Goal: Information Seeking & Learning: Learn about a topic

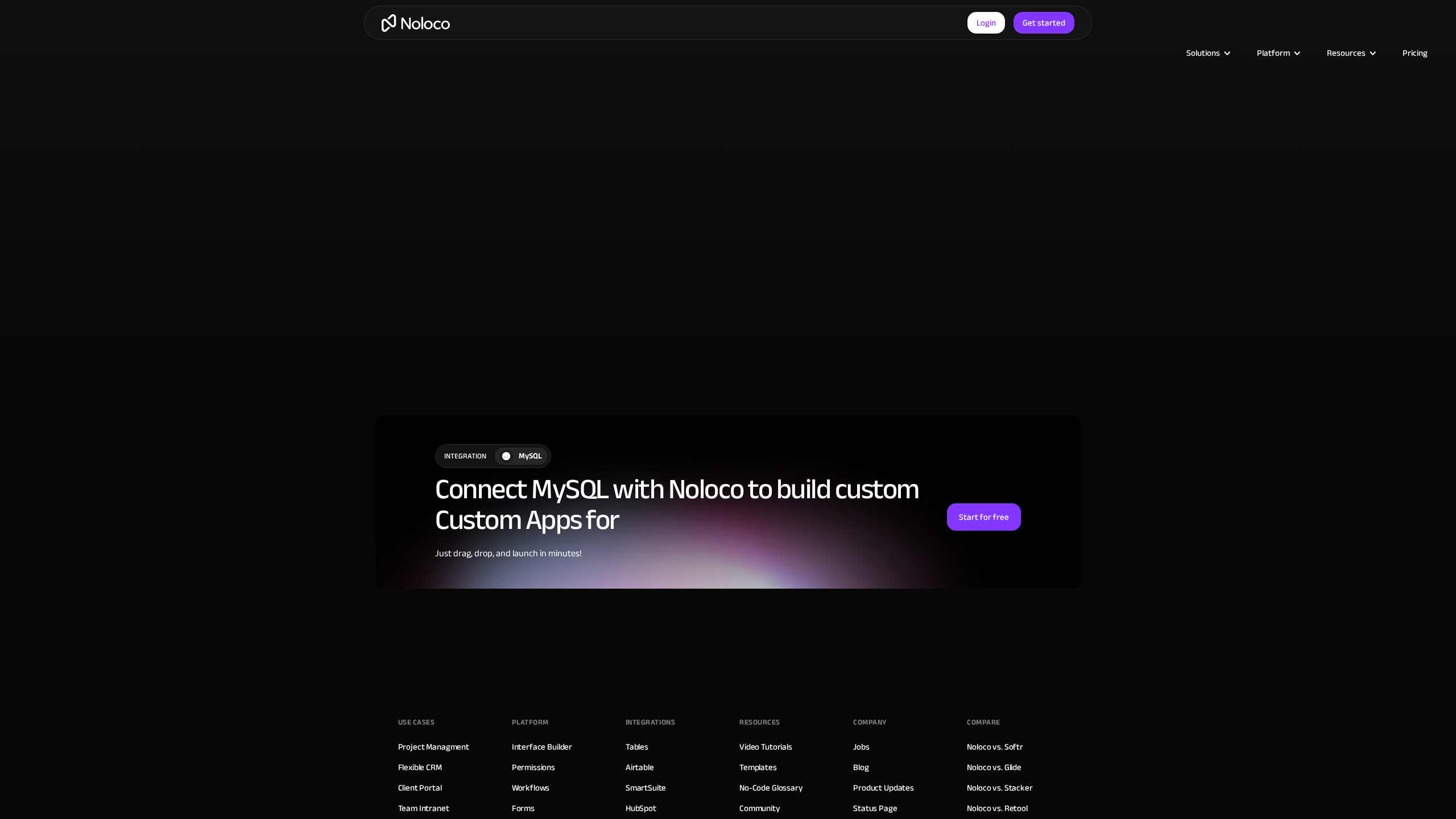
scroll to position [2697, 0]
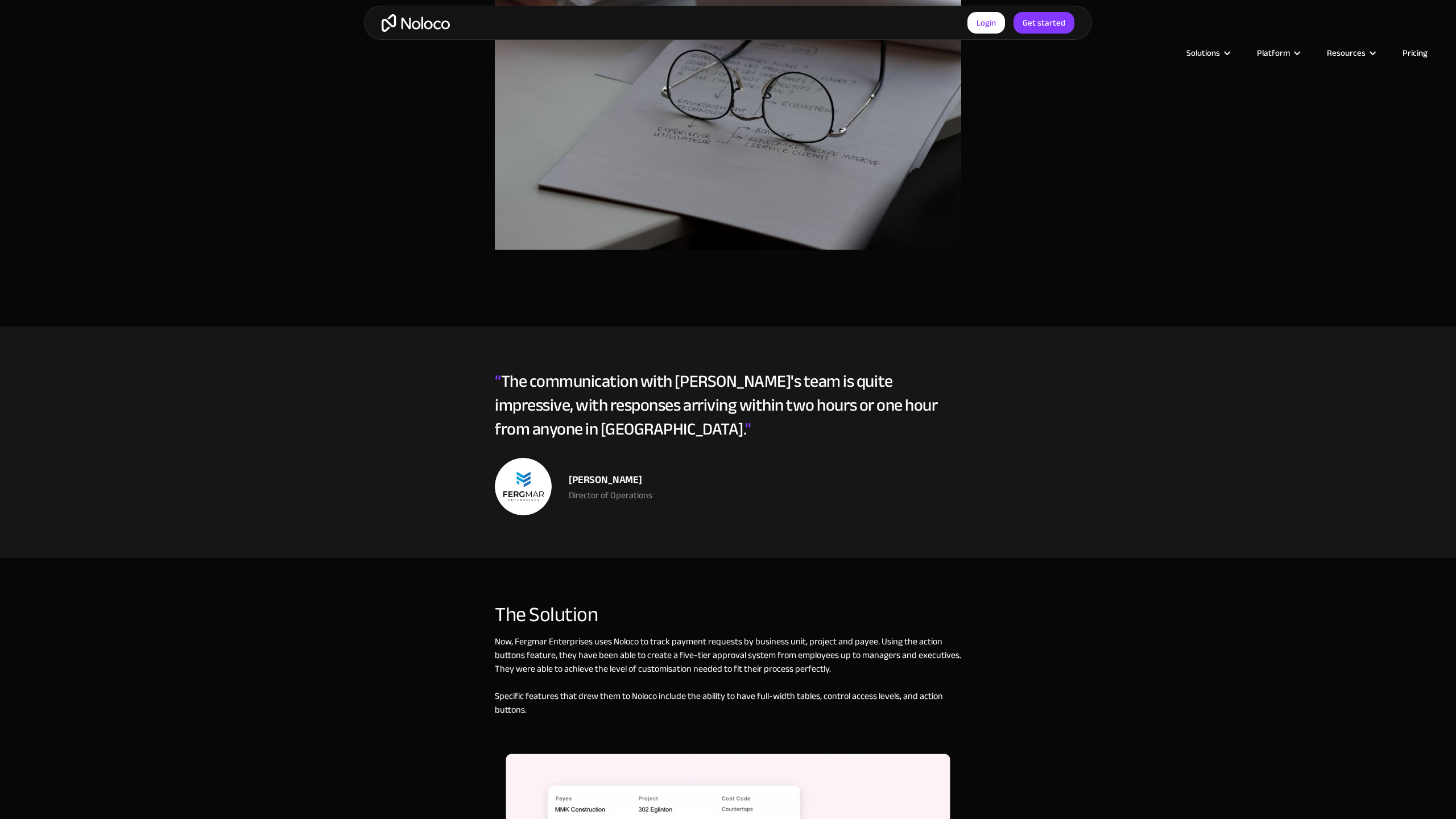
scroll to position [1437, 0]
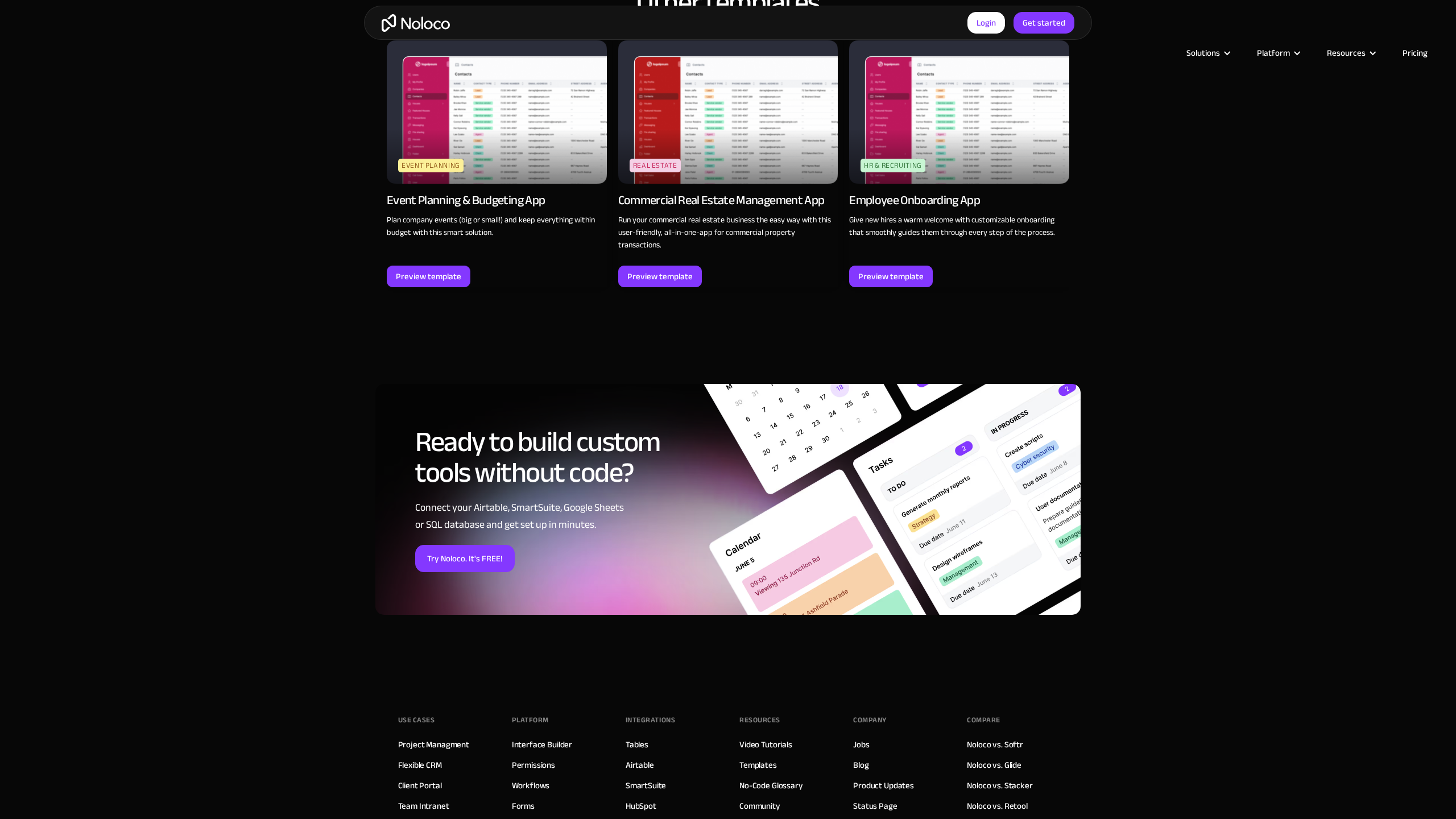
scroll to position [1795, 0]
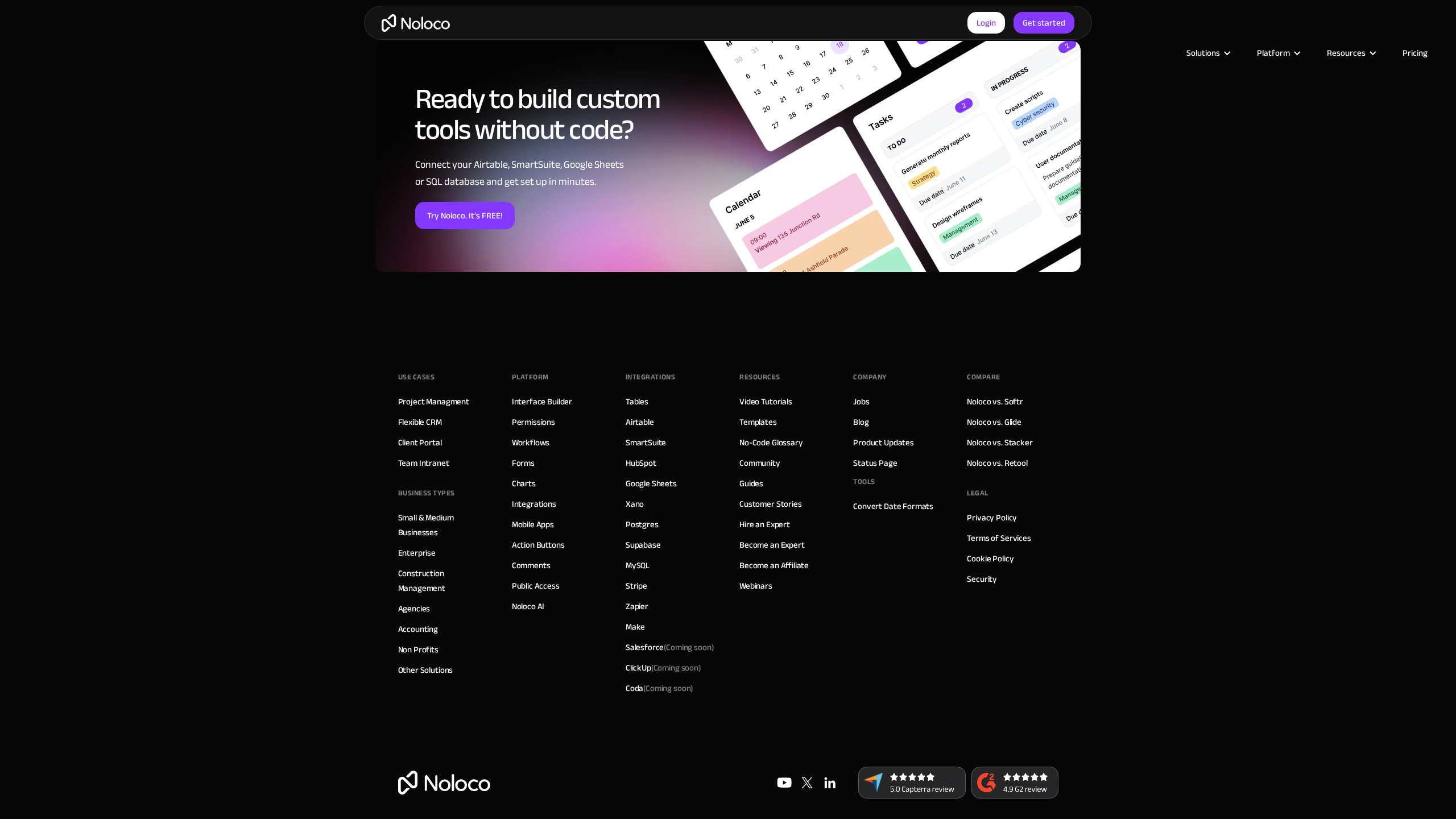
scroll to position [1380, 0]
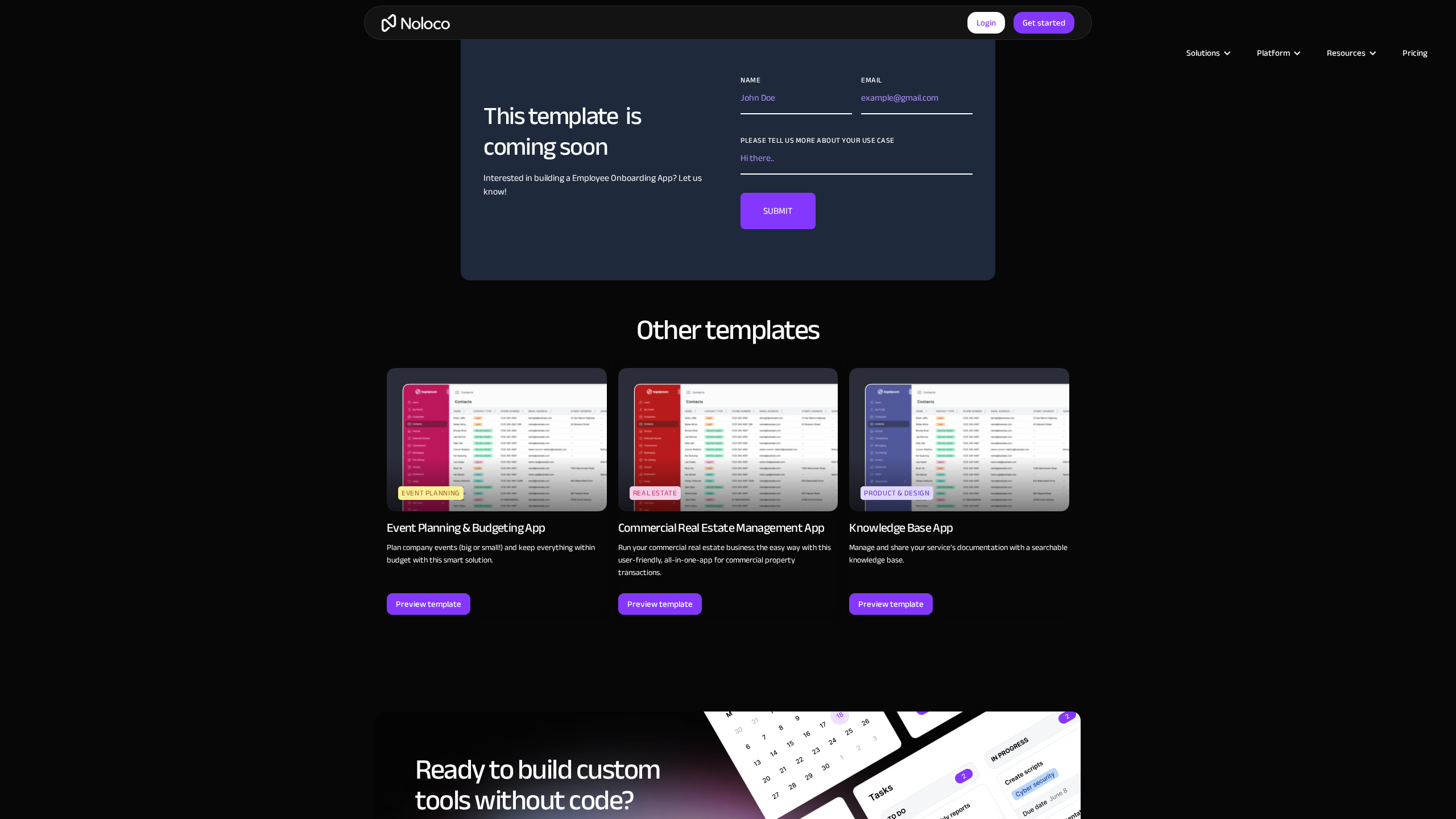
scroll to position [1366, 0]
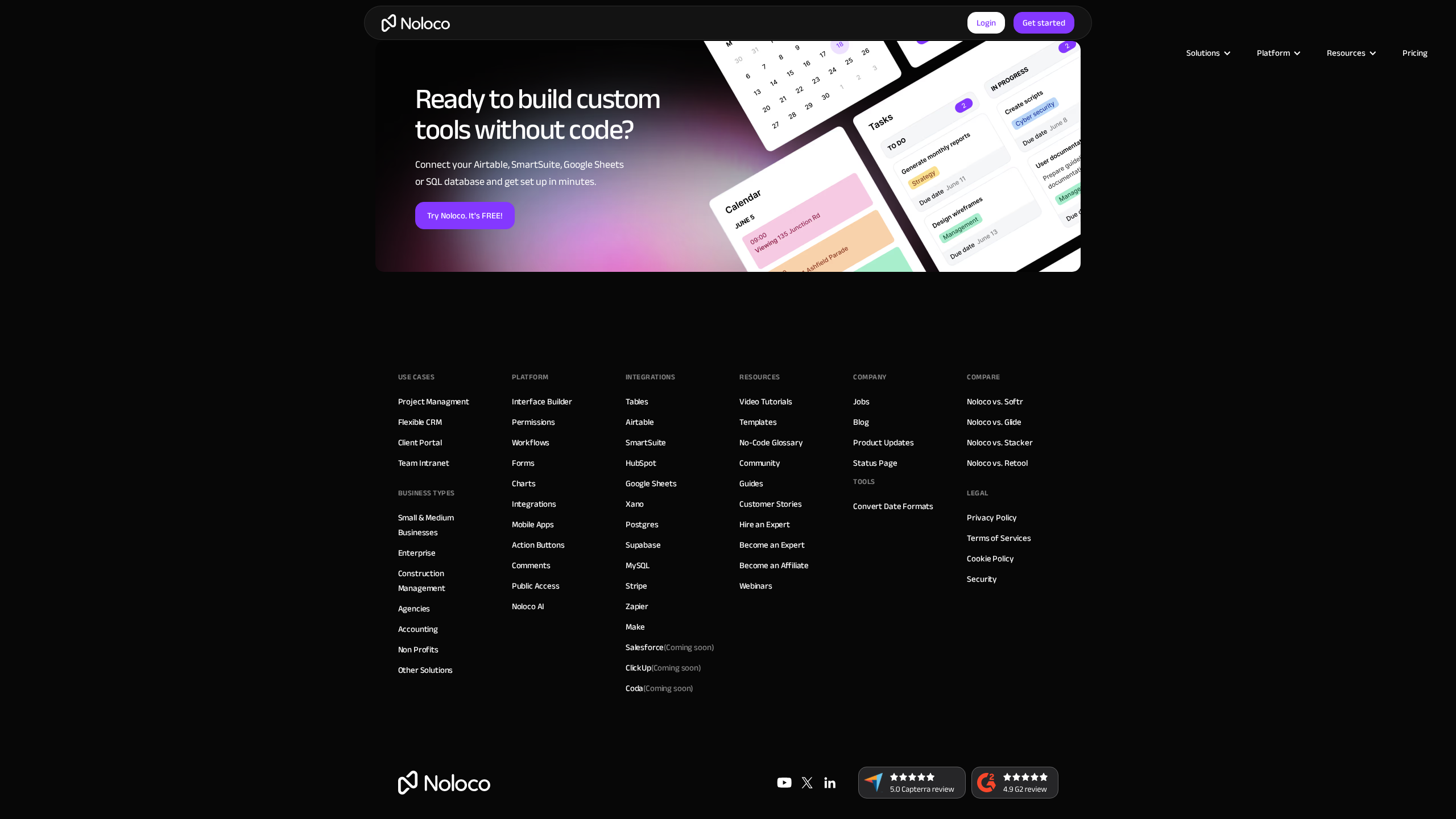
scroll to position [1380, 0]
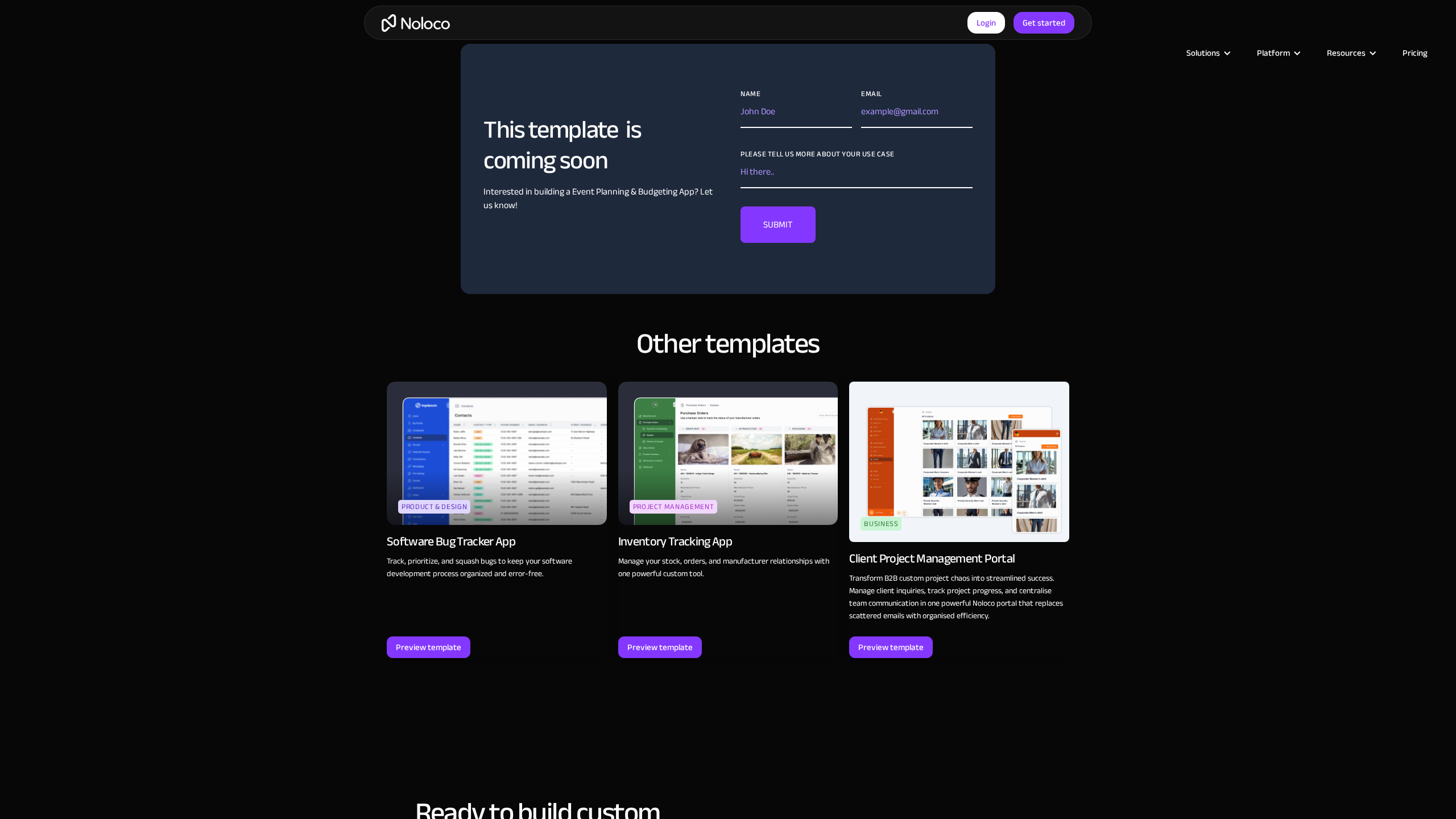
scroll to position [1409, 0]
